Goal: Task Accomplishment & Management: Use online tool/utility

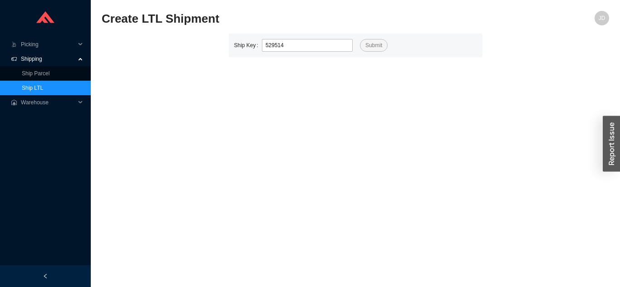
type input "529514"
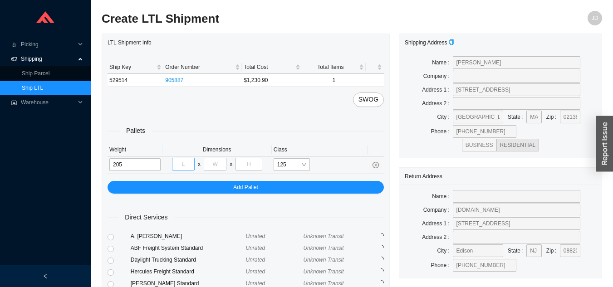
type input "205"
click at [188, 162] on input "tel" at bounding box center [183, 164] width 23 height 13
type input "40"
click at [220, 164] on input "tel" at bounding box center [215, 164] width 23 height 13
type input "48"
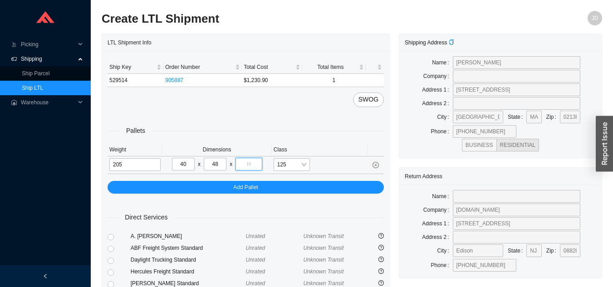
click at [250, 161] on input "tel" at bounding box center [248, 164] width 26 height 13
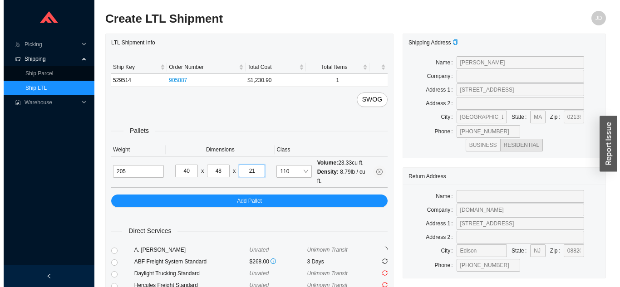
scroll to position [124, 0]
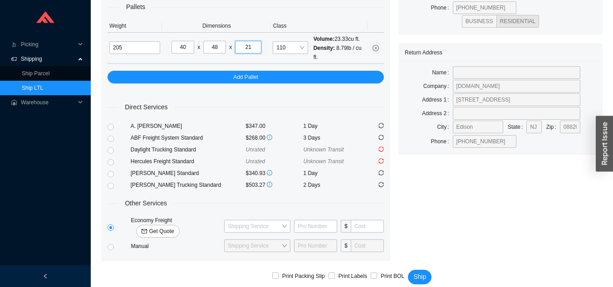
type input "21"
click at [174, 227] on span "Get Quote" at bounding box center [161, 231] width 25 height 9
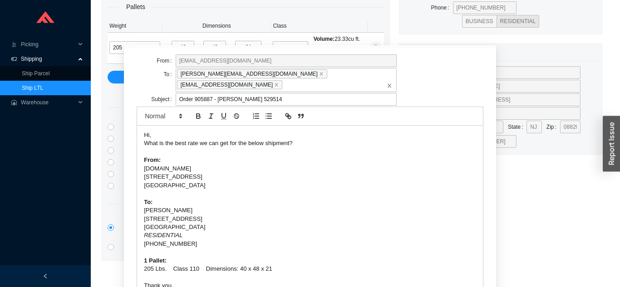
scroll to position [24, 0]
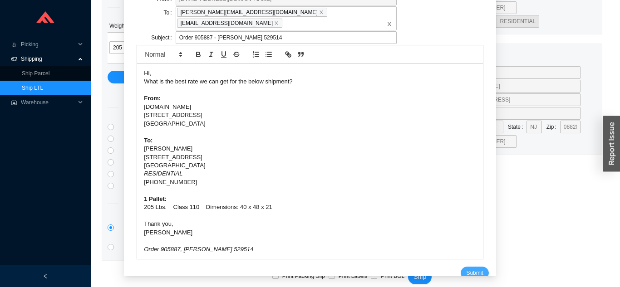
click at [467, 269] on span "Submit" at bounding box center [474, 273] width 17 height 9
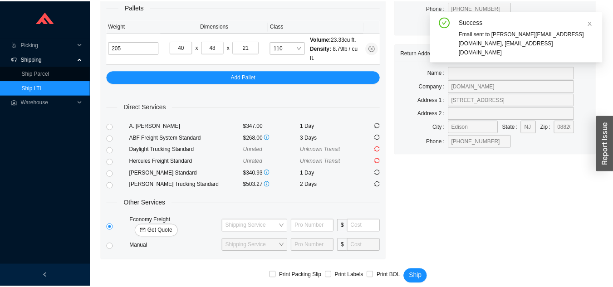
scroll to position [11, 0]
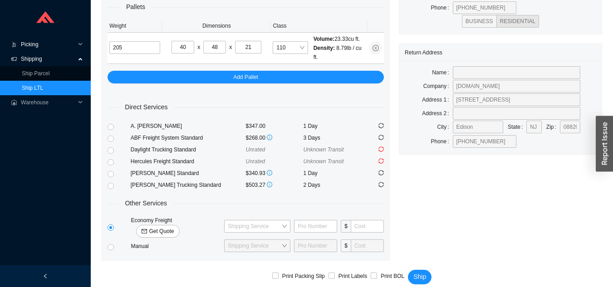
click at [26, 46] on span "Picking" at bounding box center [48, 44] width 54 height 15
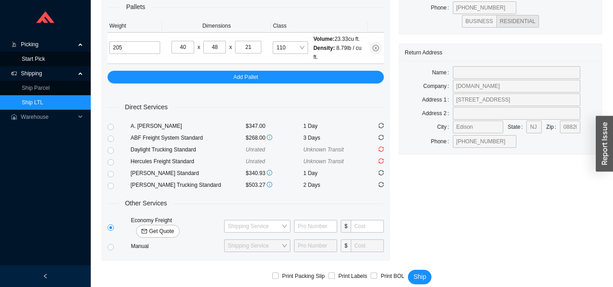
click at [27, 59] on link "Start Pick" at bounding box center [33, 59] width 23 height 6
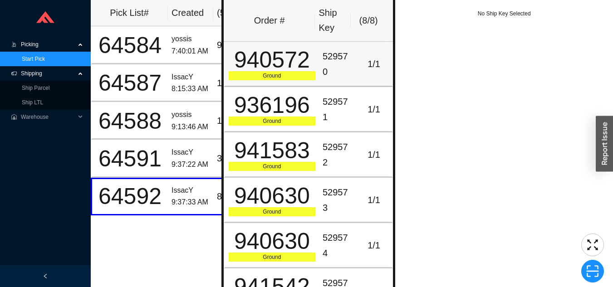
click at [356, 78] on td "1 / 1" at bounding box center [374, 64] width 37 height 45
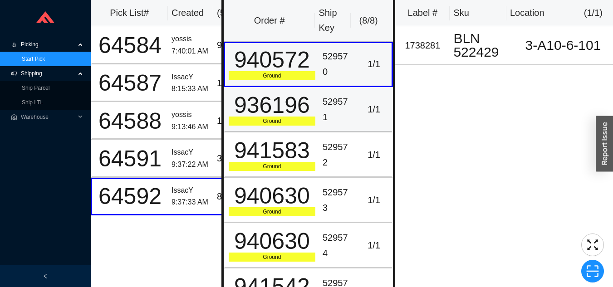
click at [349, 104] on td "529571" at bounding box center [337, 109] width 37 height 45
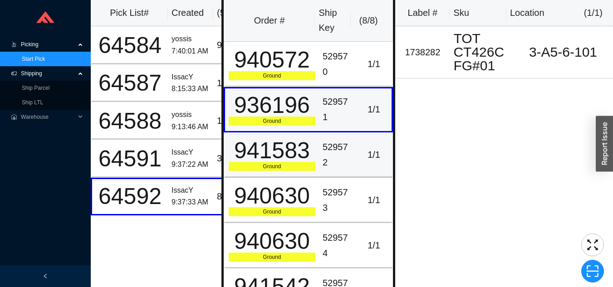
click at [328, 162] on div "529572" at bounding box center [338, 155] width 30 height 30
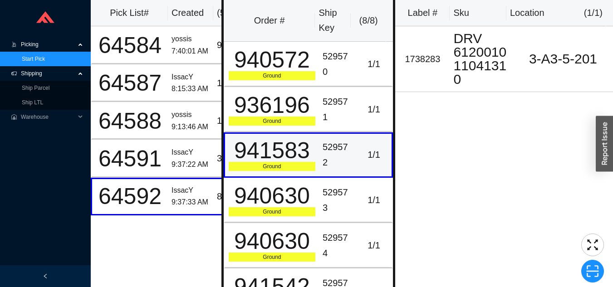
click at [338, 197] on div "529573" at bounding box center [338, 200] width 30 height 30
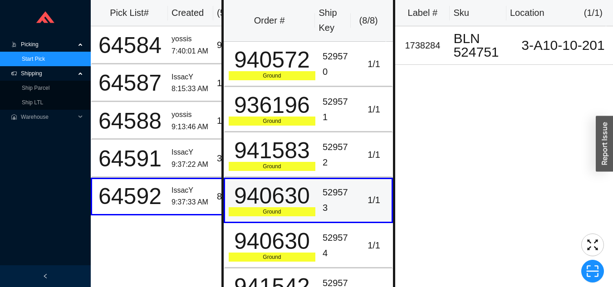
click at [342, 242] on div "529574" at bounding box center [338, 245] width 30 height 30
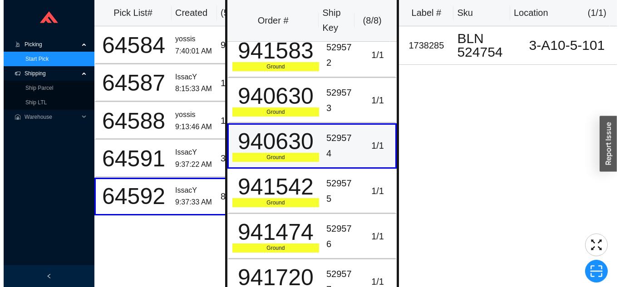
scroll to position [104, 0]
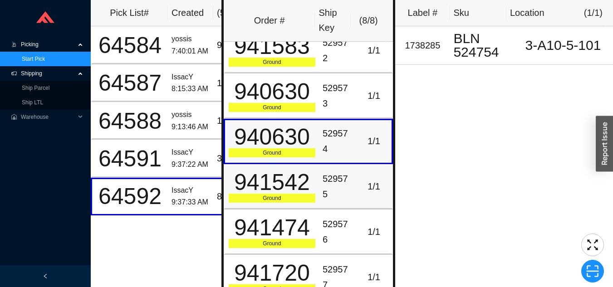
click at [360, 190] on div "1 / 1" at bounding box center [374, 186] width 29 height 15
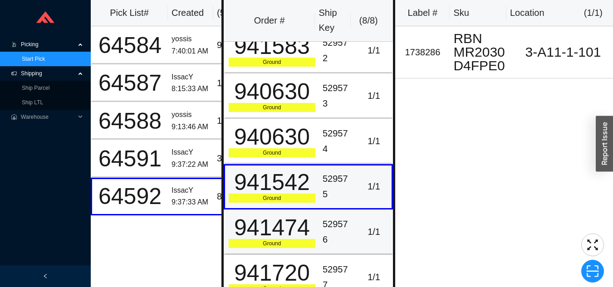
click at [346, 230] on div "529576" at bounding box center [338, 232] width 30 height 30
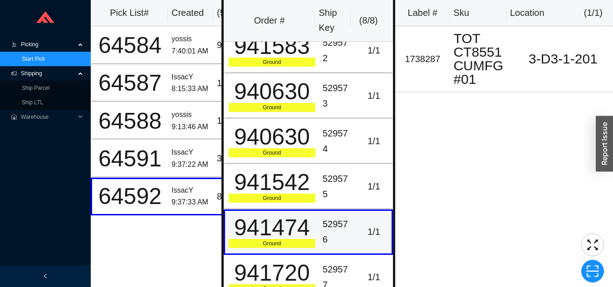
click at [356, 266] on td "1 / 1" at bounding box center [374, 277] width 37 height 45
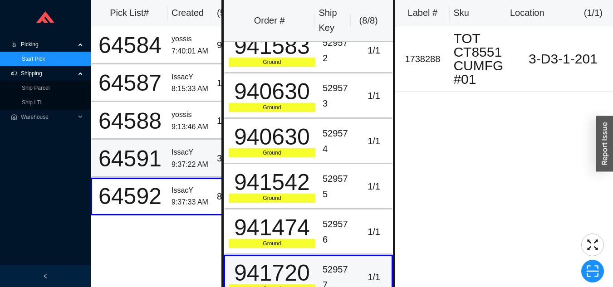
click at [171, 157] on div "IssacY" at bounding box center [190, 153] width 38 height 12
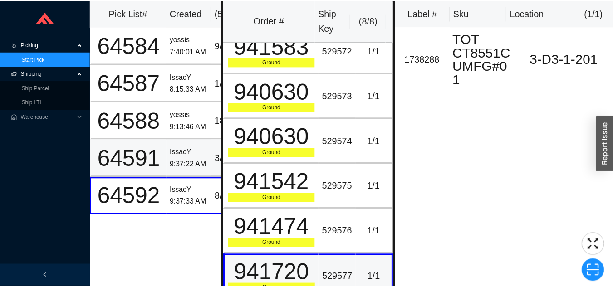
scroll to position [0, 0]
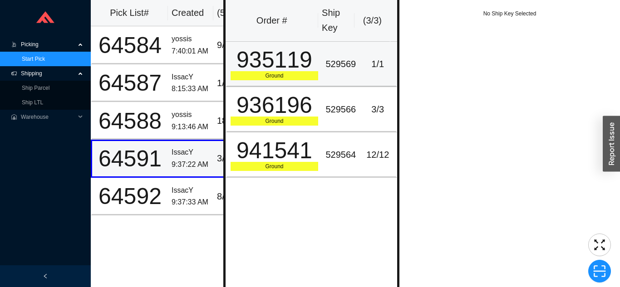
click at [329, 61] on div "529569" at bounding box center [340, 64] width 30 height 15
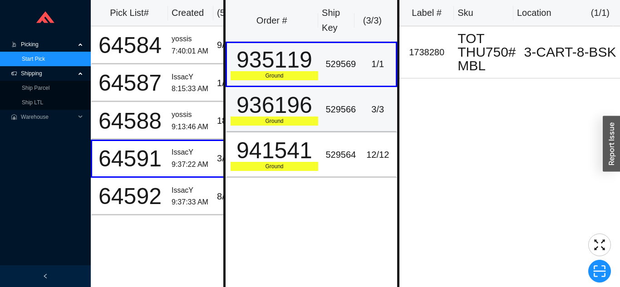
click at [353, 108] on td "529566" at bounding box center [341, 109] width 38 height 45
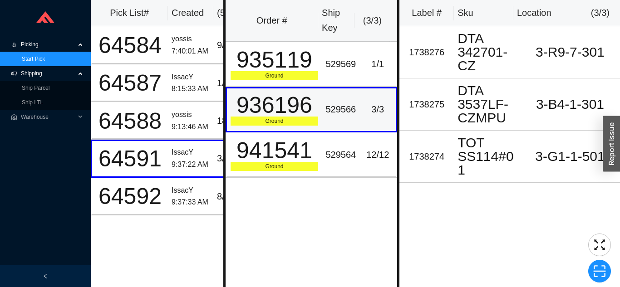
click at [329, 153] on div "529564" at bounding box center [340, 154] width 30 height 15
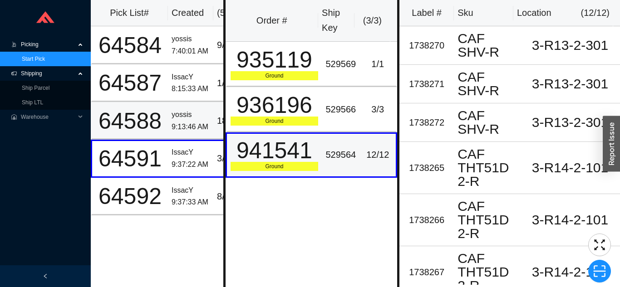
click at [178, 112] on div "yossis" at bounding box center [190, 115] width 38 height 12
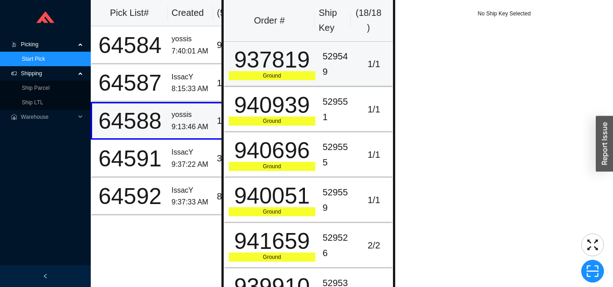
click at [319, 64] on td "529549" at bounding box center [337, 64] width 37 height 45
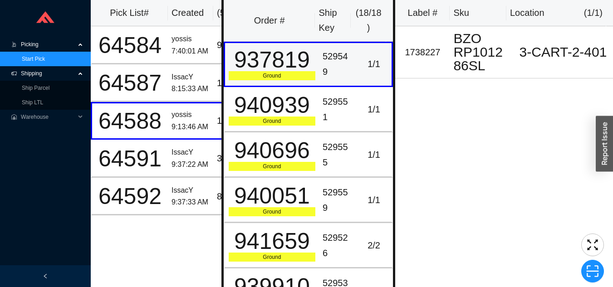
click at [331, 106] on div "529551" at bounding box center [338, 109] width 30 height 30
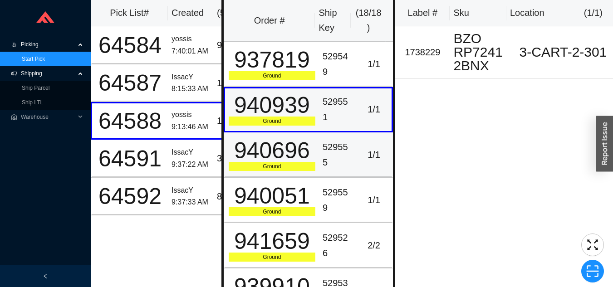
click at [328, 156] on div "529555" at bounding box center [338, 155] width 30 height 30
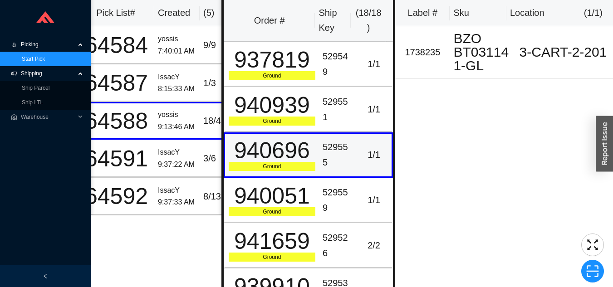
scroll to position [0, 18]
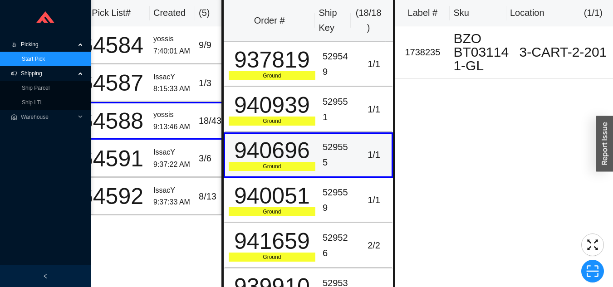
click at [183, 81] on div "IssacY" at bounding box center [172, 77] width 38 height 12
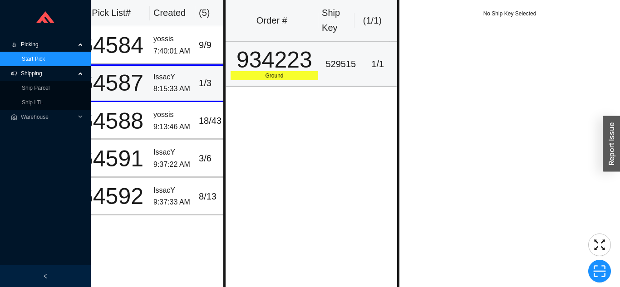
click at [305, 62] on div "934223" at bounding box center [274, 60] width 88 height 23
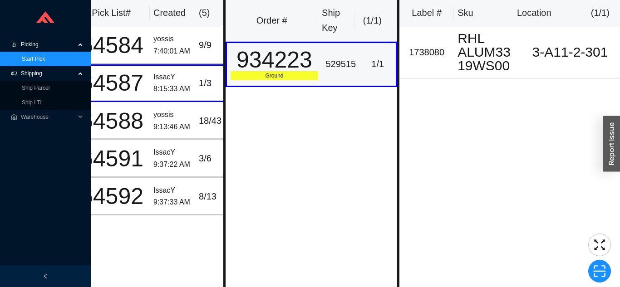
click at [185, 48] on div "7:40:01 AM" at bounding box center [172, 51] width 38 height 12
